Goal: Task Accomplishment & Management: Use online tool/utility

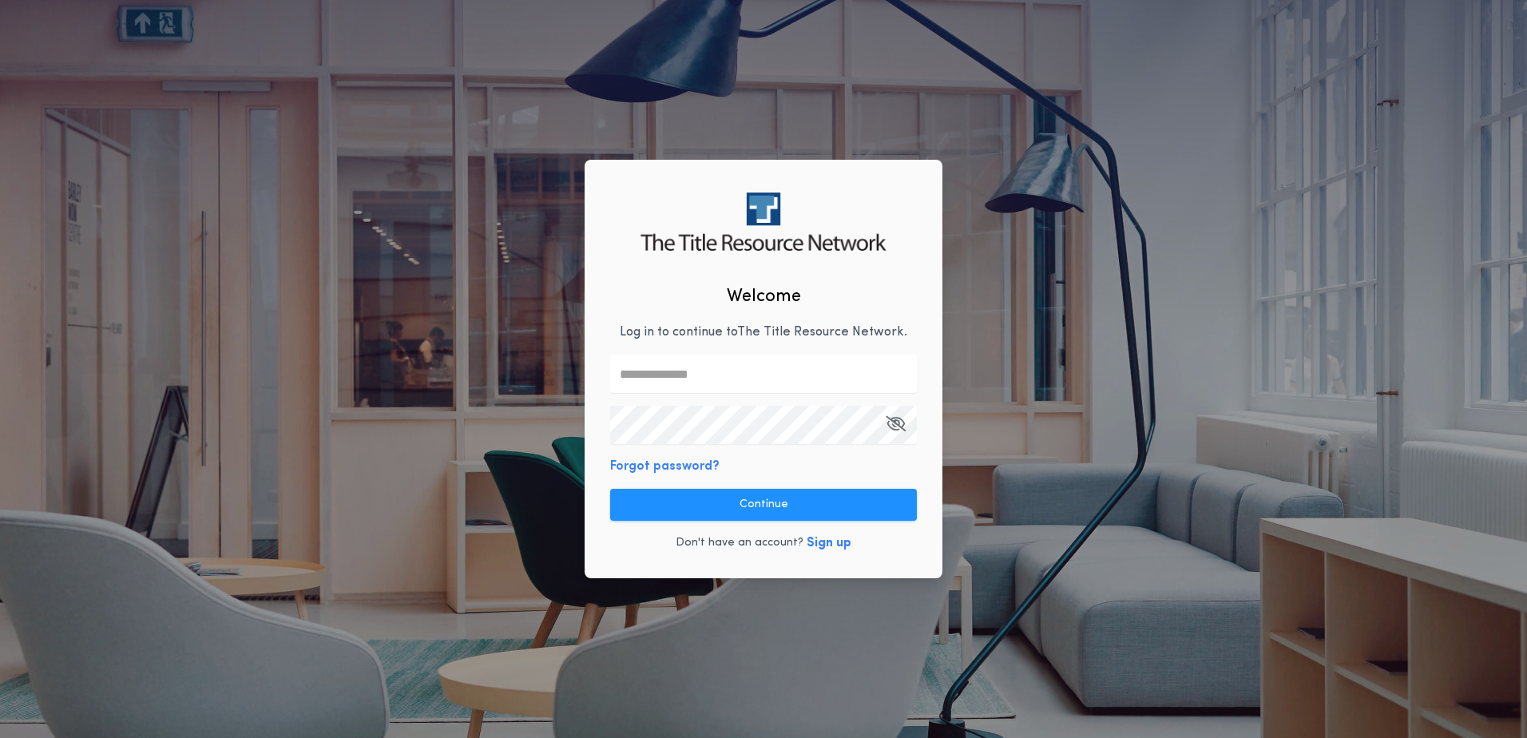
click at [684, 377] on input "text" at bounding box center [763, 374] width 307 height 38
type input "**********"
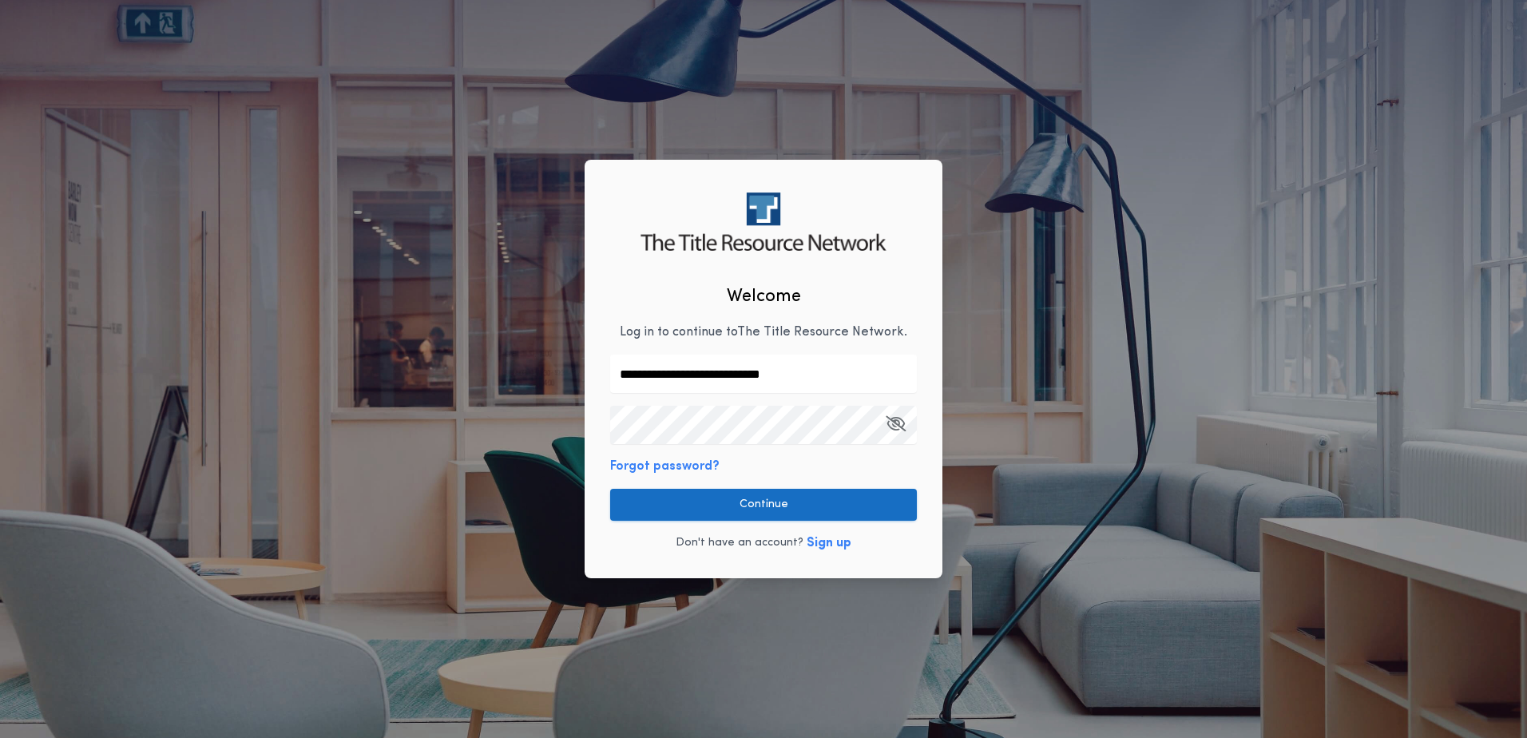
click at [770, 502] on button "Continue" at bounding box center [763, 505] width 307 height 32
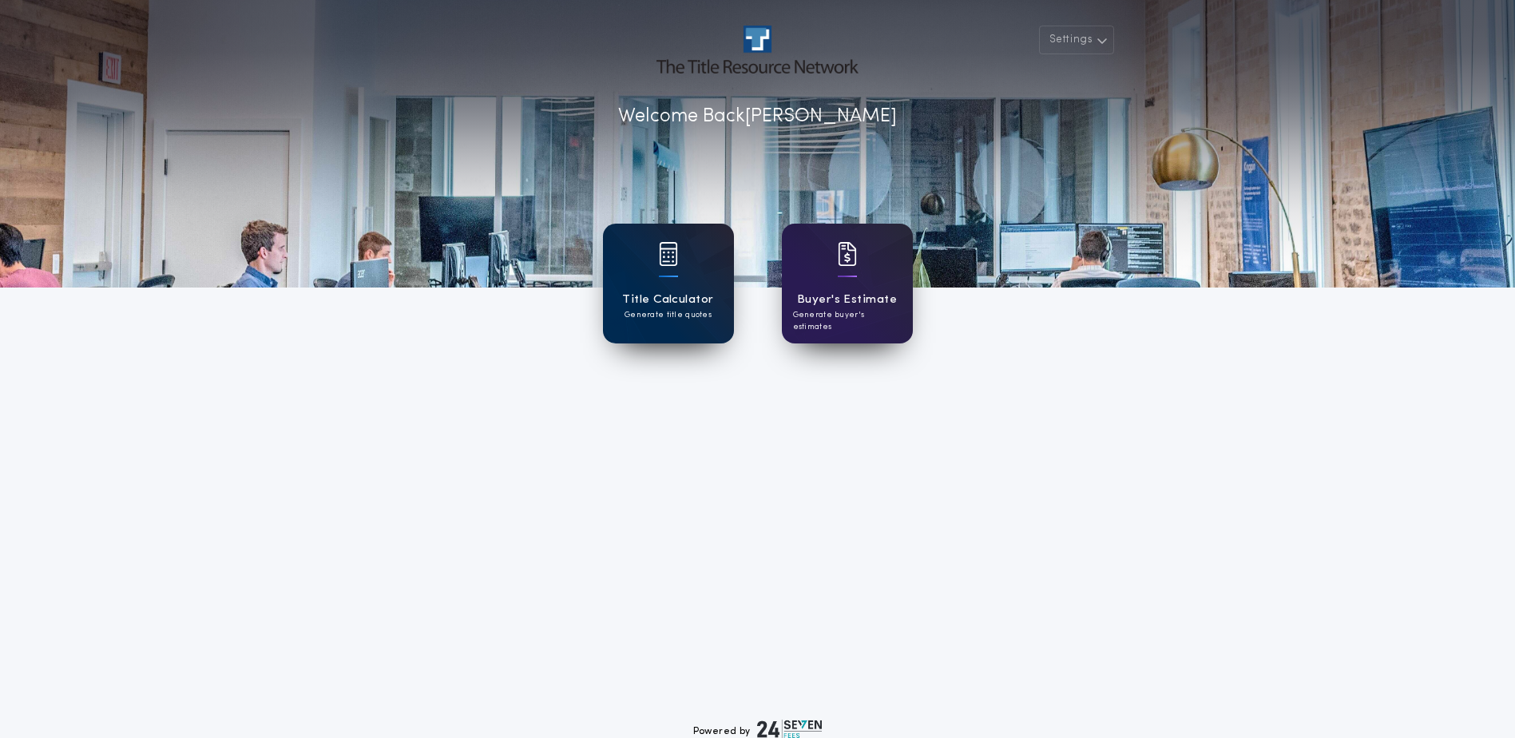
click at [675, 267] on div at bounding box center [668, 264] width 19 height 45
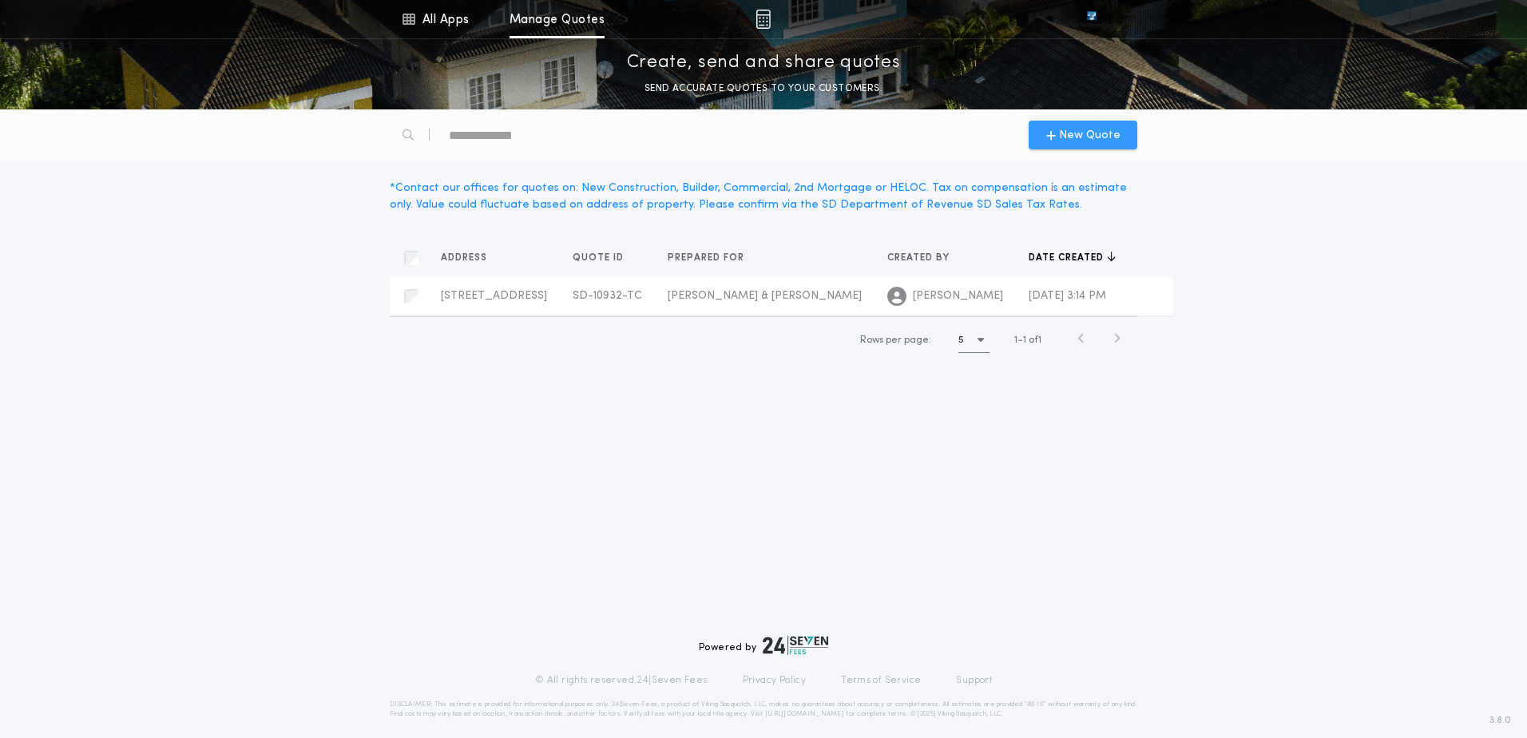
click at [1094, 129] on span "New Quote" at bounding box center [1089, 135] width 61 height 17
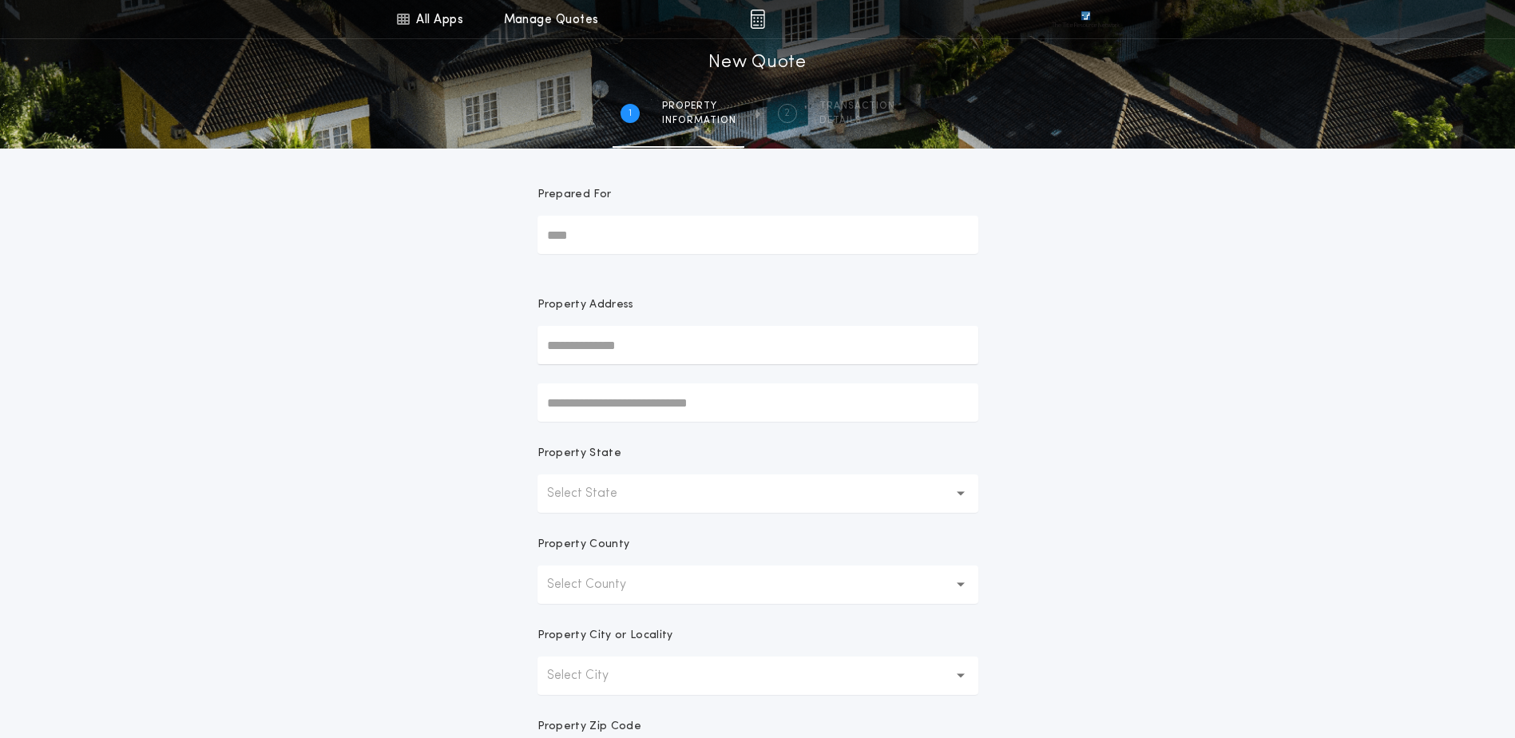
click at [667, 230] on input "Prepared For" at bounding box center [757, 235] width 441 height 38
type input "**********"
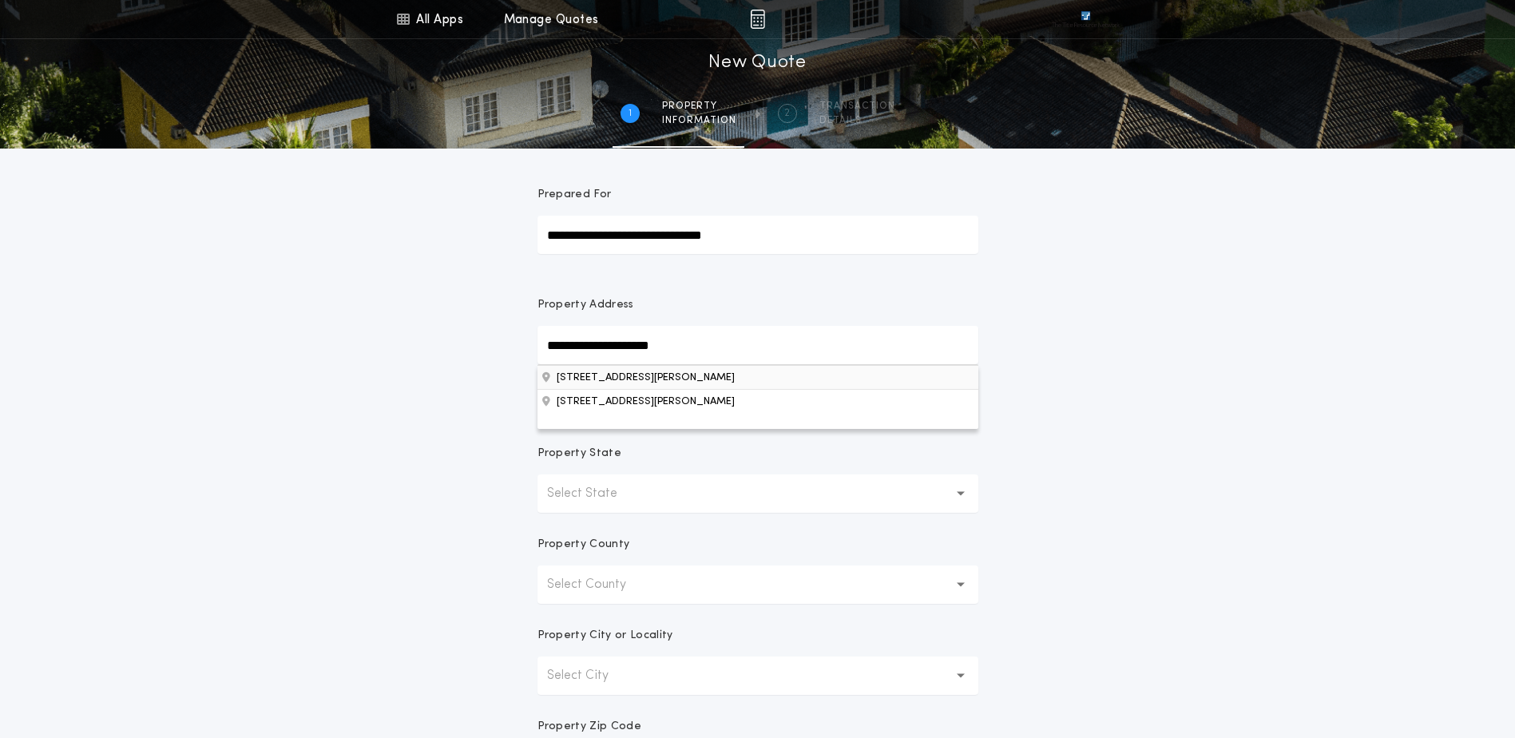
click at [727, 378] on button "[STREET_ADDRESS][PERSON_NAME]" at bounding box center [757, 377] width 441 height 24
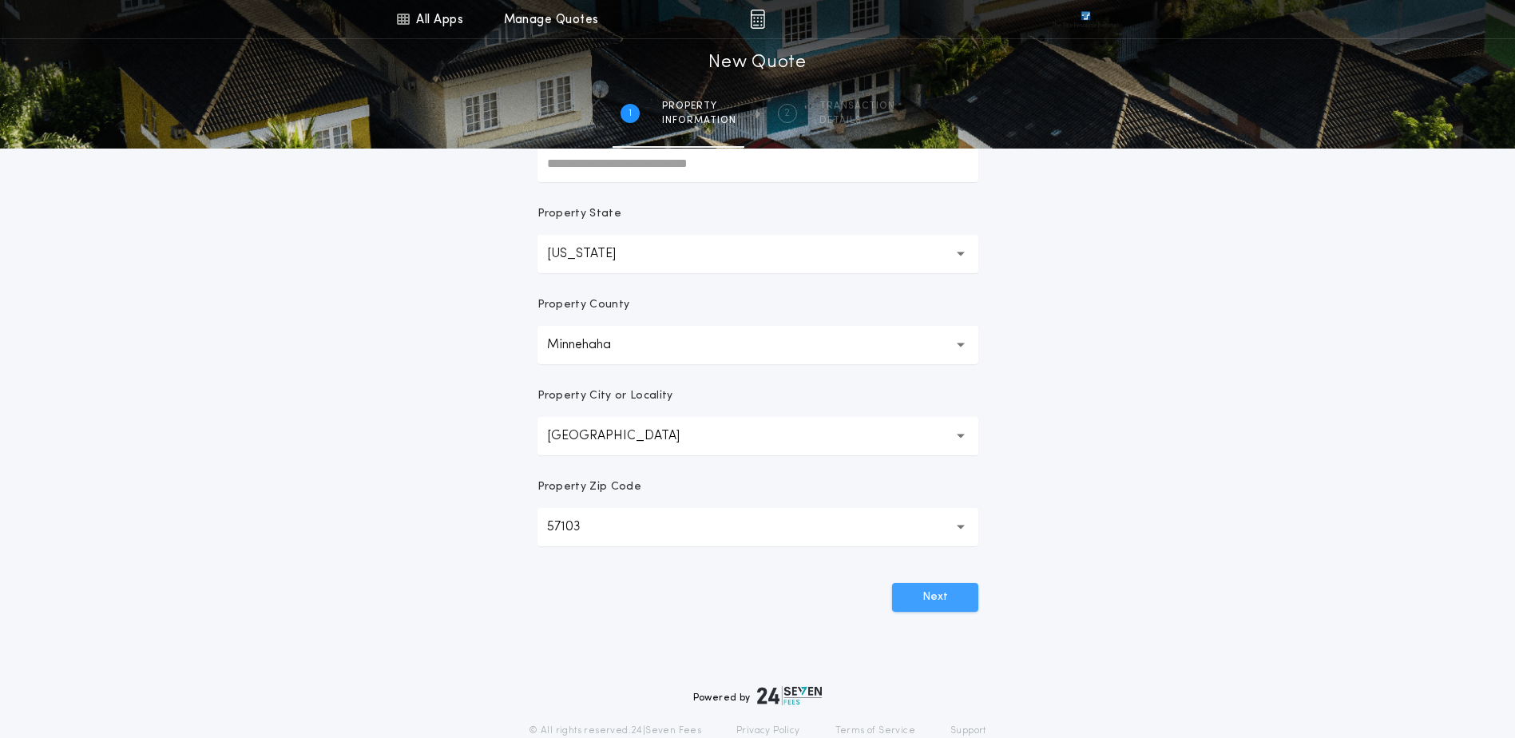
click at [921, 596] on button "Next" at bounding box center [935, 597] width 86 height 29
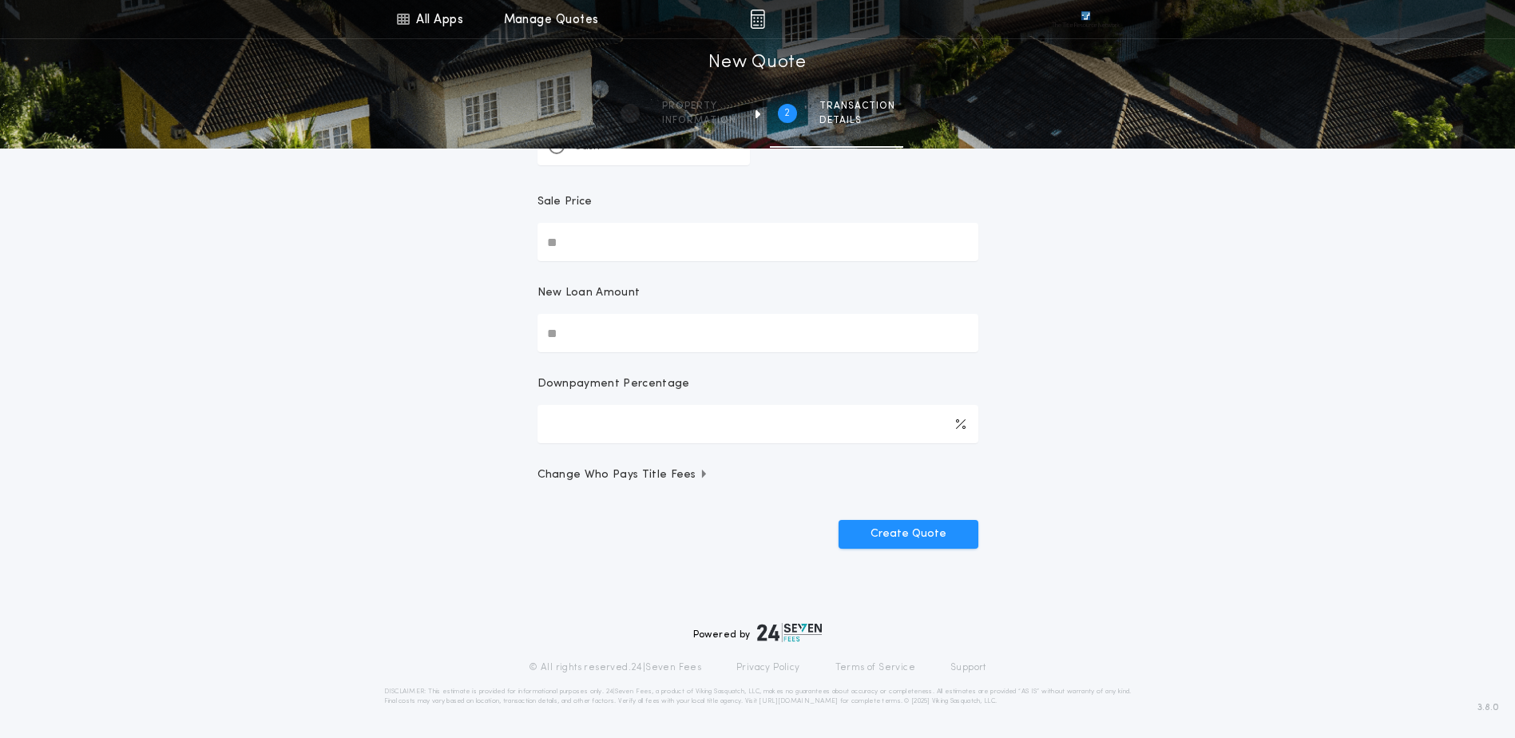
scroll to position [0, 0]
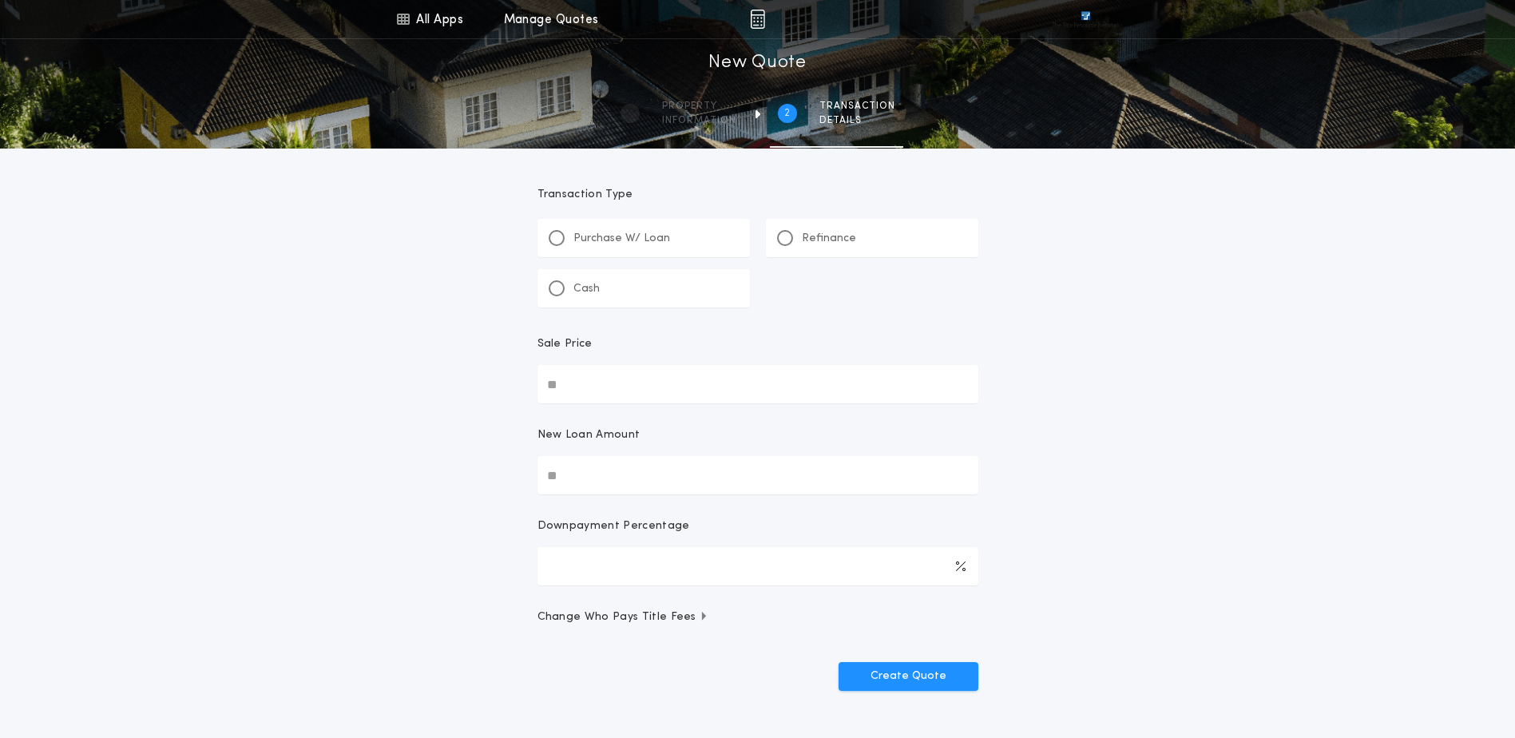
click at [806, 250] on div "Refinance" at bounding box center [872, 238] width 212 height 38
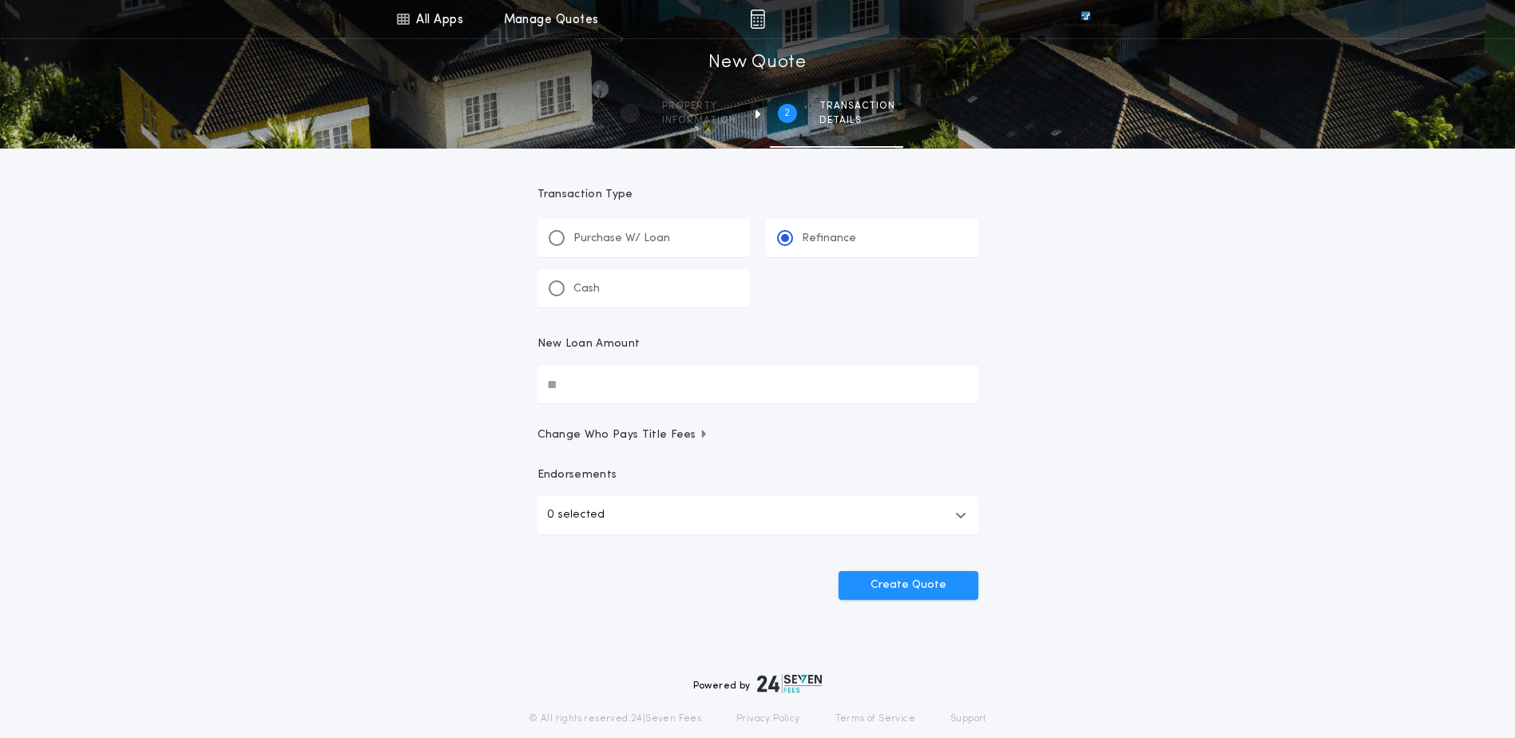
click at [600, 370] on input "New Loan Amount" at bounding box center [757, 384] width 441 height 38
type input "*******"
click at [860, 457] on form "Transaction Type ********* Purchase W/ Loan Refinance Cash New Loan Amount ****…" at bounding box center [757, 374] width 479 height 451
click at [686, 433] on span "Change Who Pays Title Fees" at bounding box center [623, 435] width 172 height 16
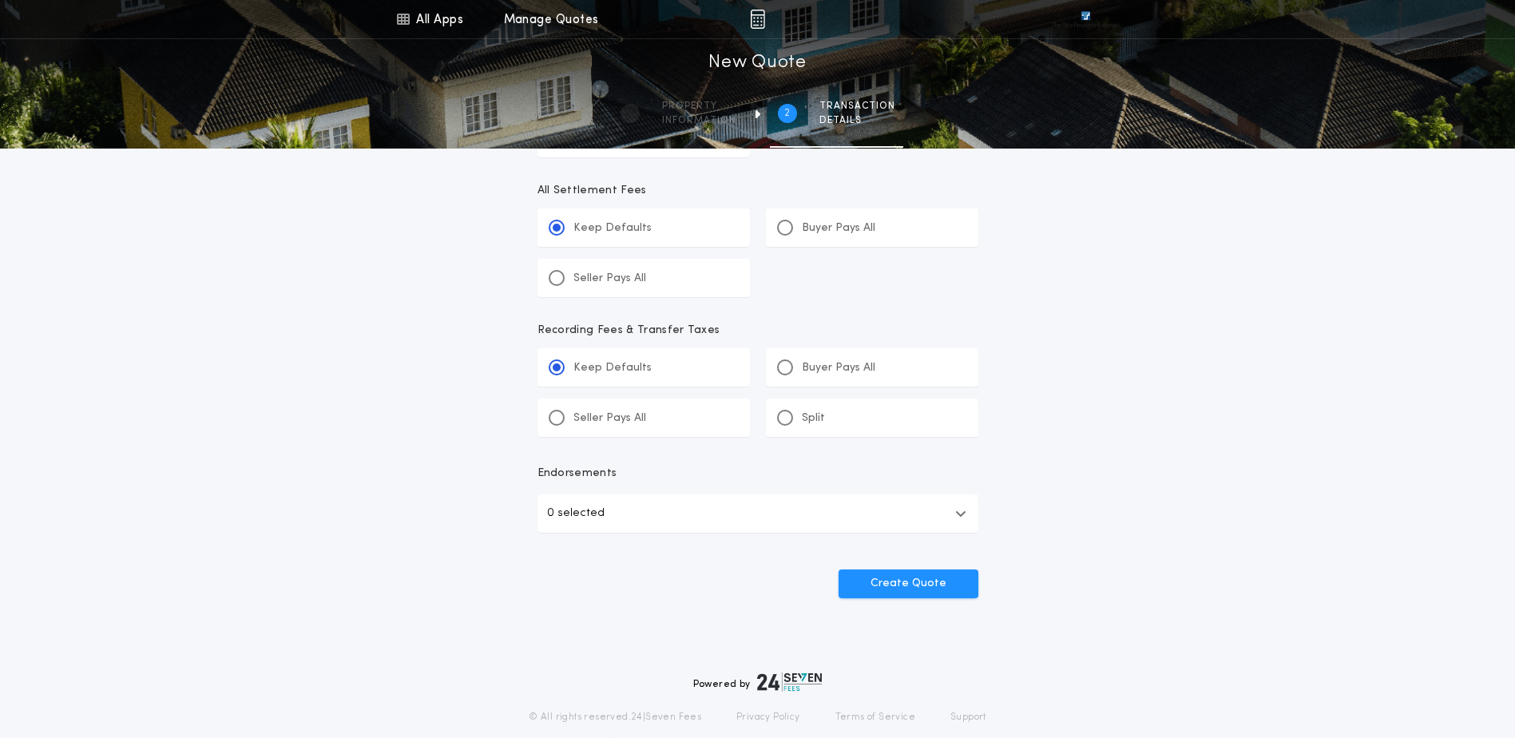
scroll to position [608, 0]
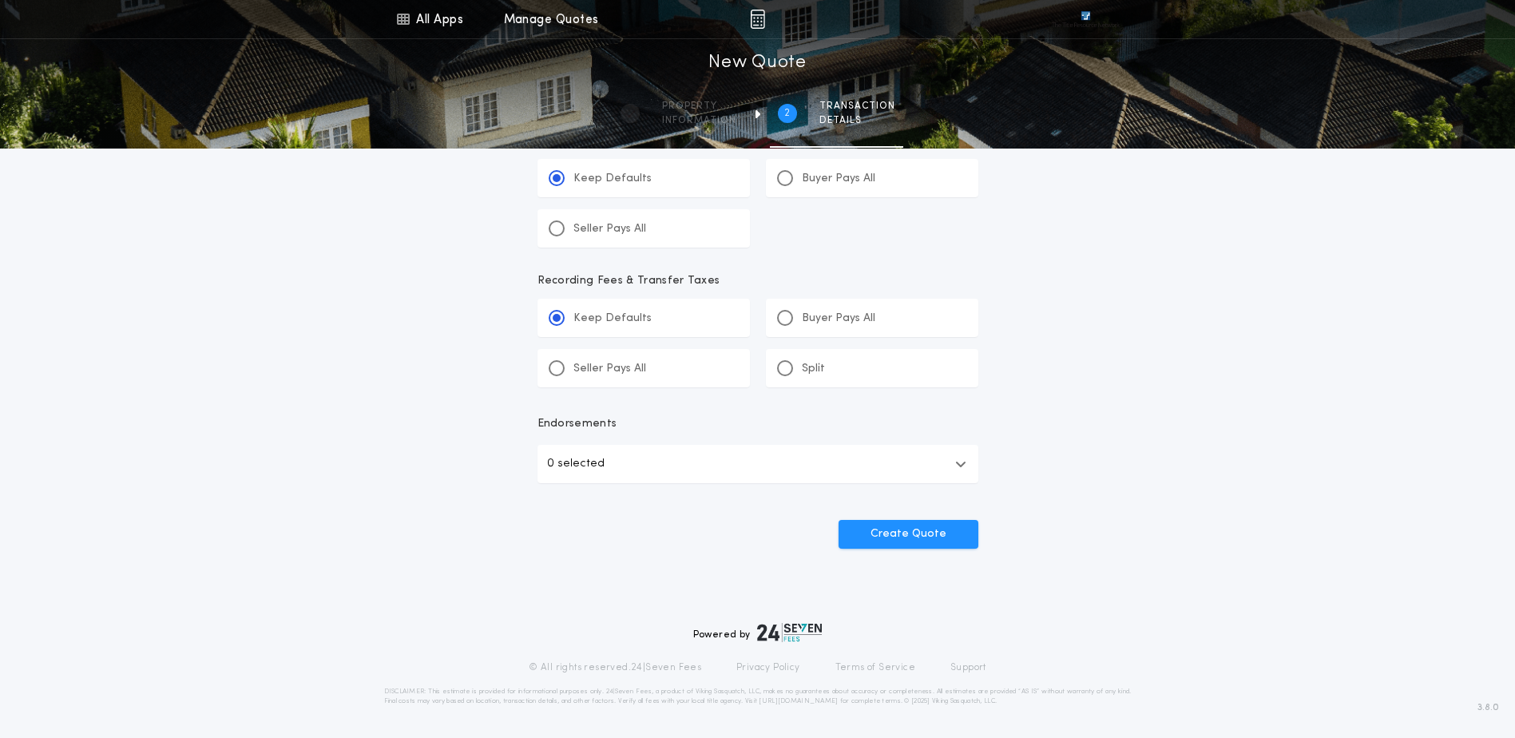
click at [651, 469] on button "0 selected" at bounding box center [757, 464] width 441 height 38
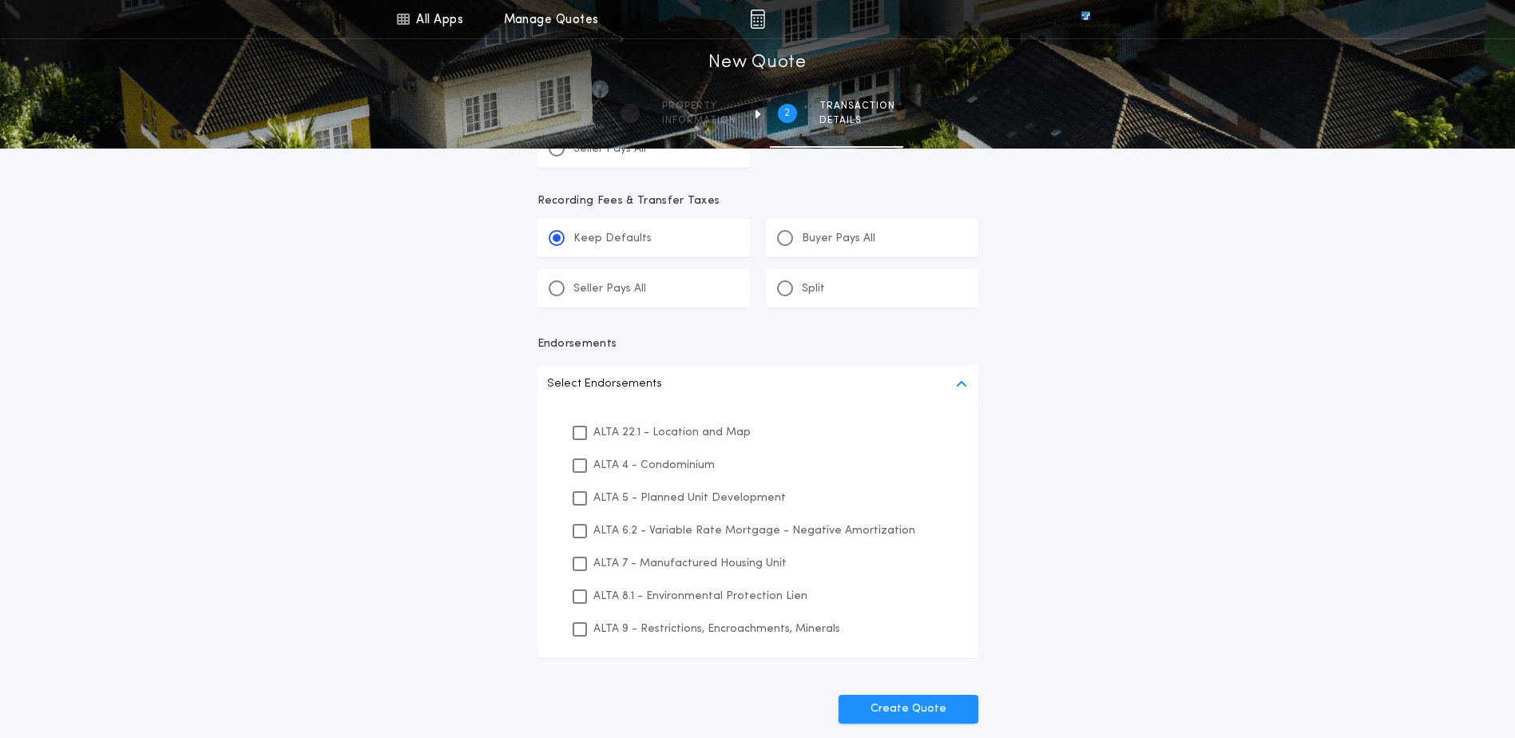
scroll to position [768, 0]
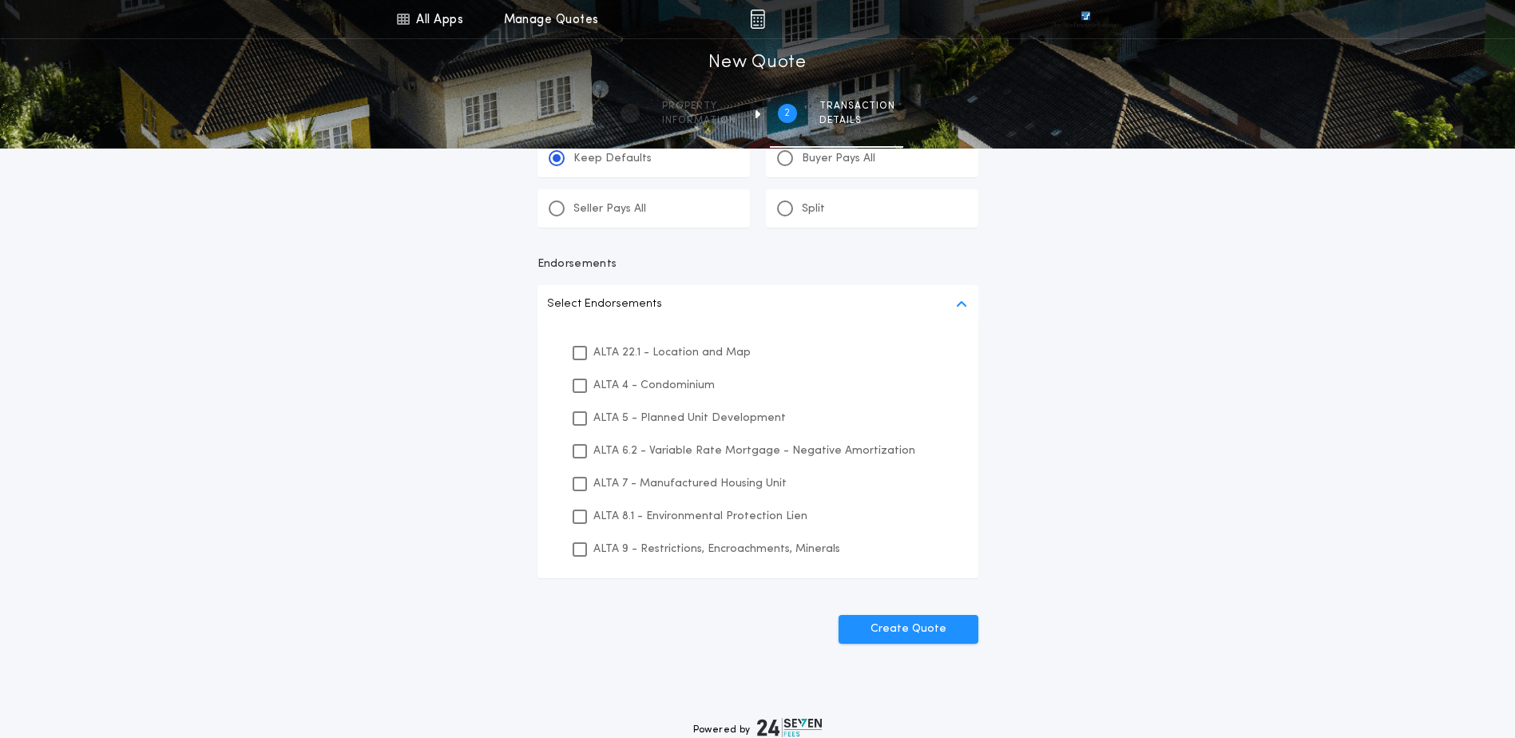
click at [715, 291] on button "Select Endorsements" at bounding box center [757, 304] width 441 height 38
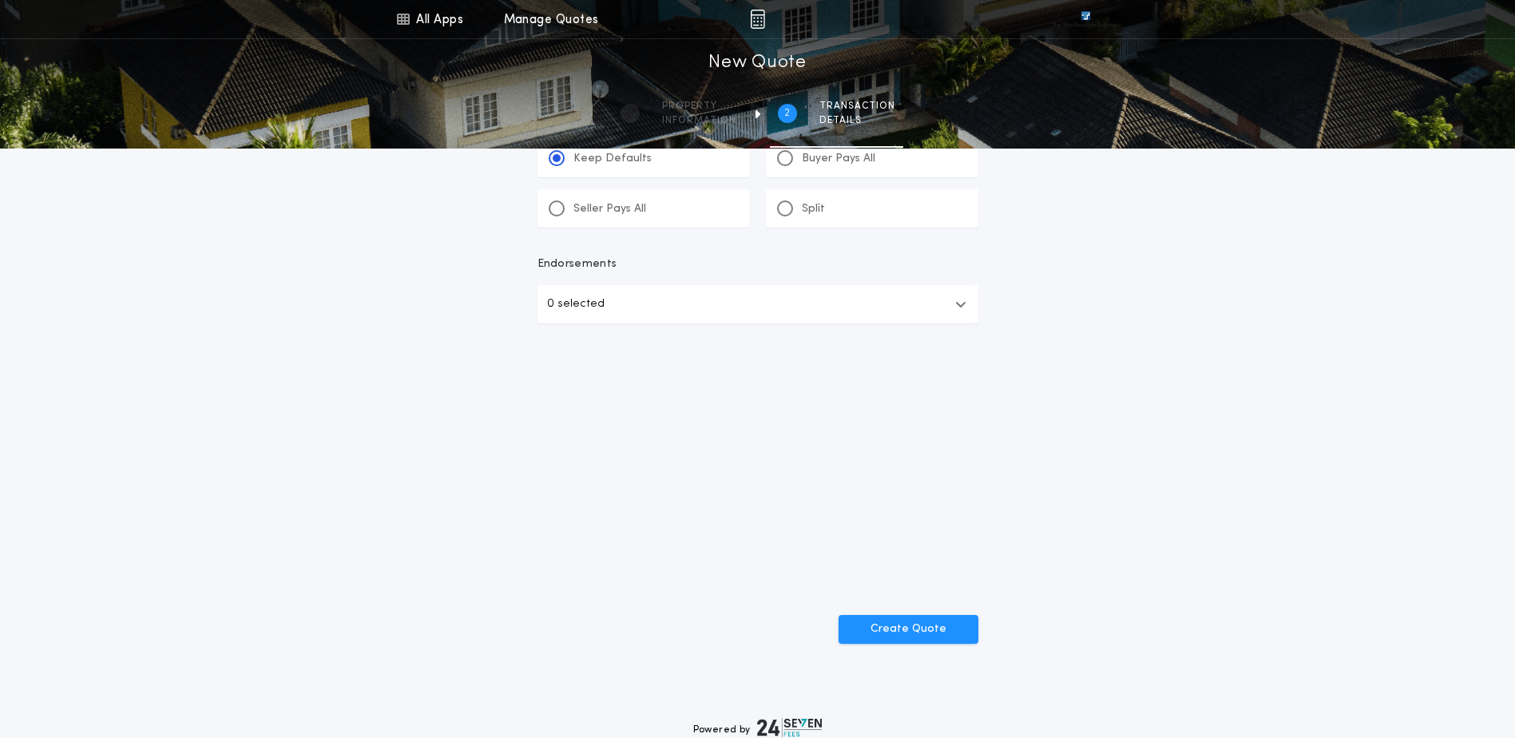
scroll to position [608, 0]
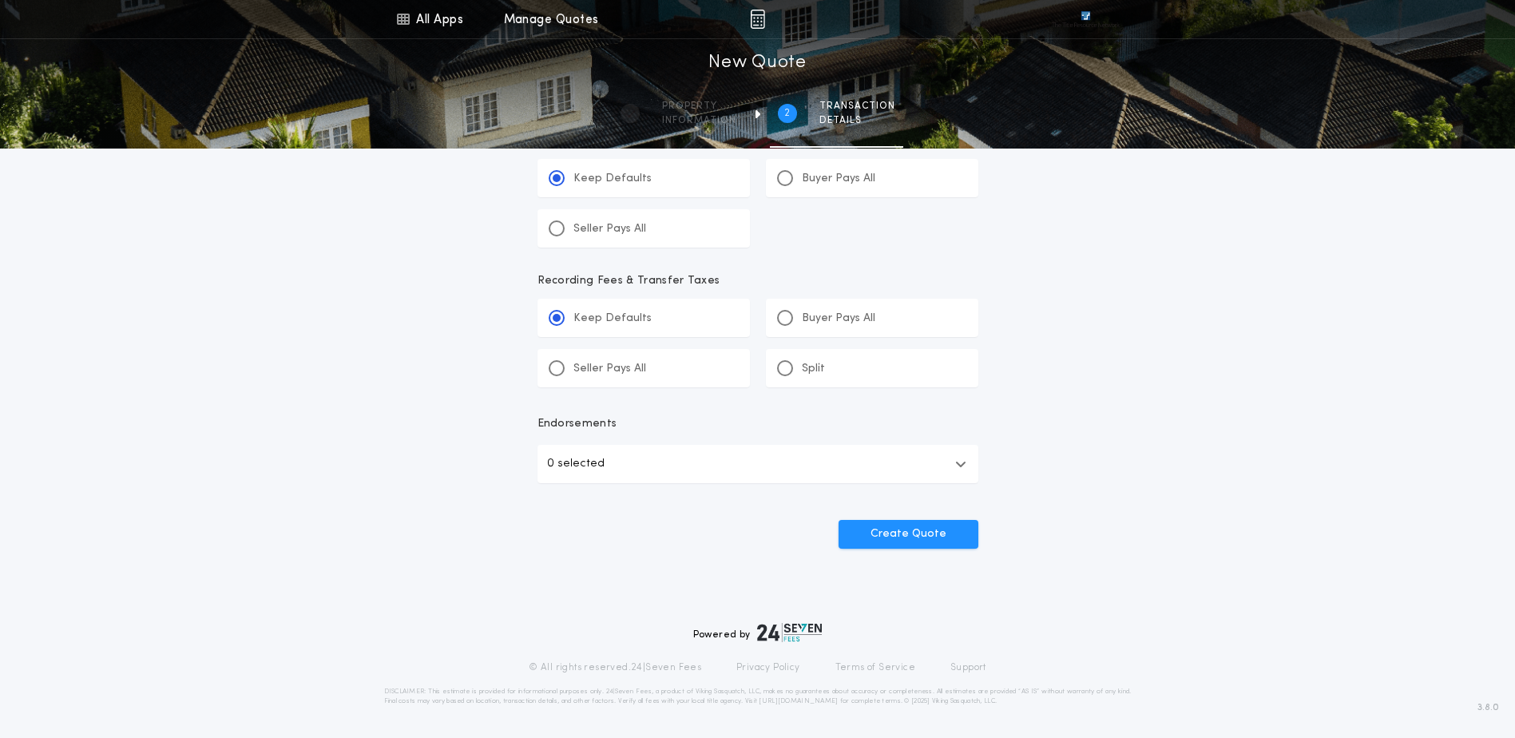
click at [907, 516] on div "Create Quote" at bounding box center [757, 528] width 441 height 42
click at [920, 541] on button "Create Quote" at bounding box center [908, 534] width 140 height 29
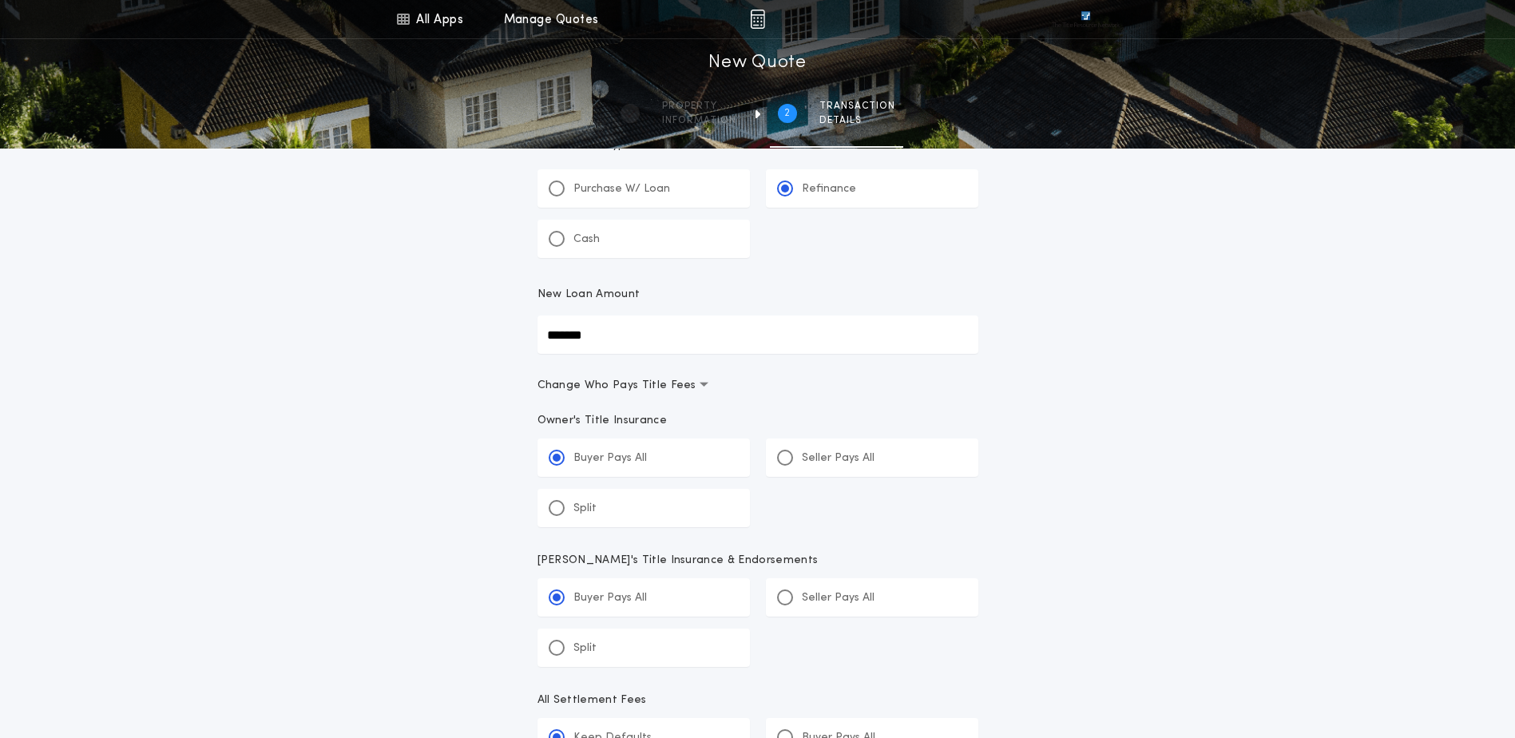
scroll to position [0, 0]
